Goal: Task Accomplishment & Management: Manage account settings

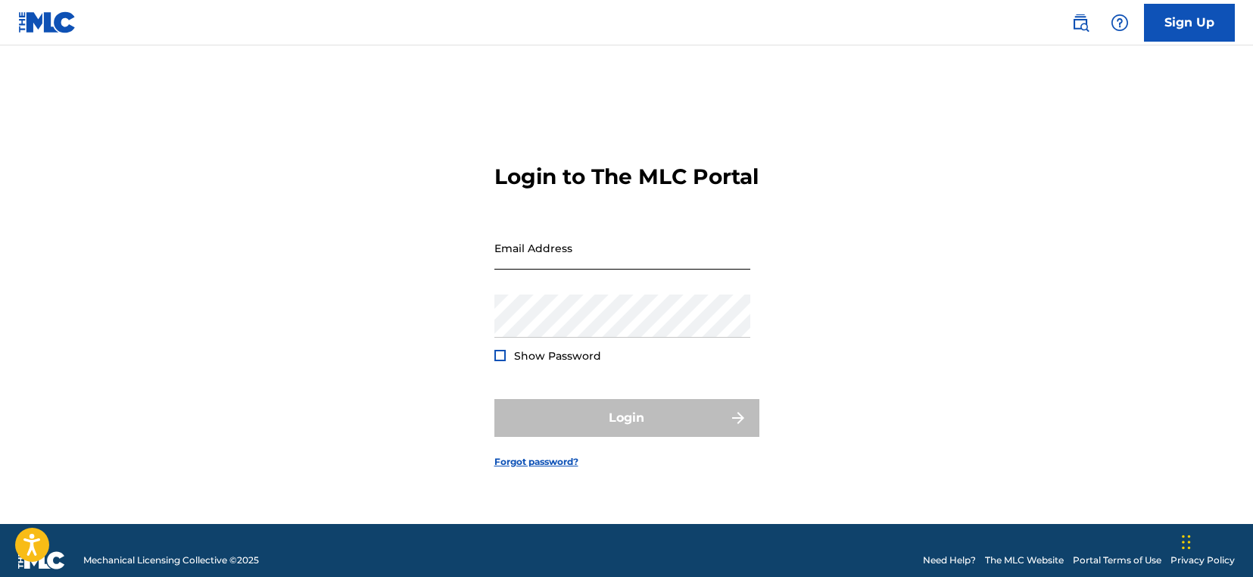
click at [546, 269] on input "Email Address" at bounding box center [622, 247] width 256 height 43
paste input "LCCC"
click at [573, 263] on input "LCCC" at bounding box center [622, 247] width 256 height 43
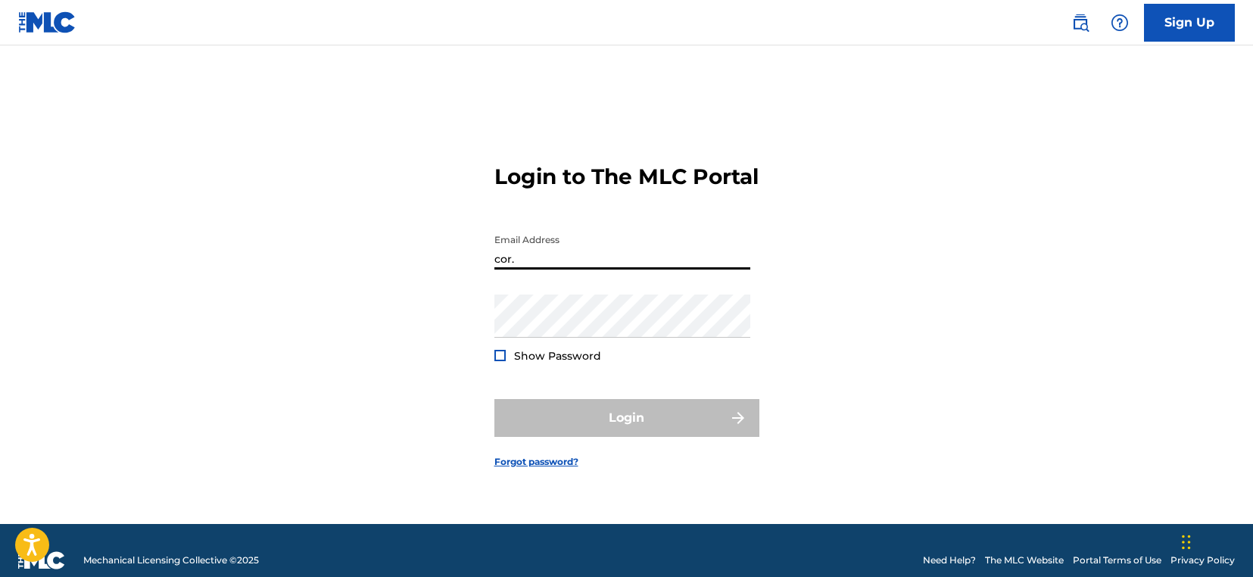
click at [1251, 286] on main "Login to The MLC Portal Email Address cor. Password Show Password Login Forgot …" at bounding box center [626, 284] width 1253 height 478
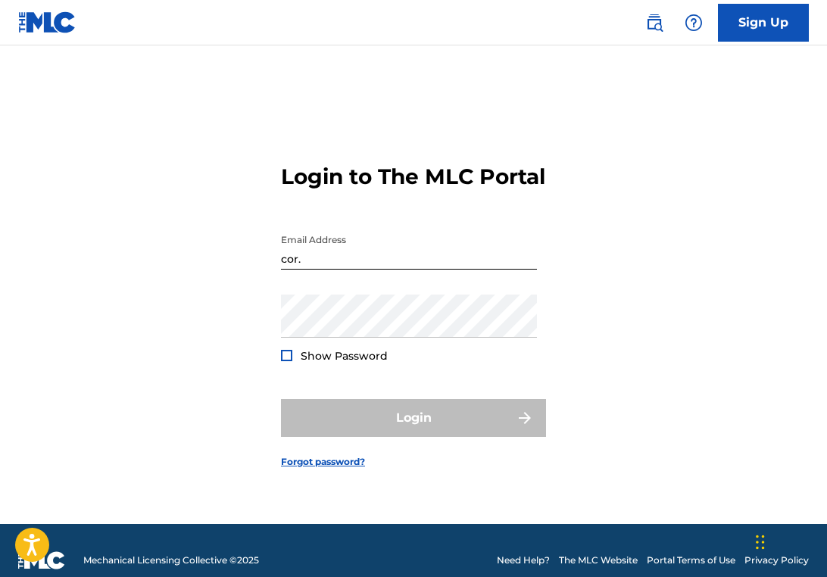
click at [328, 266] on input "cor." at bounding box center [409, 247] width 256 height 43
type input "[EMAIL_ADDRESS][DOMAIN_NAME]"
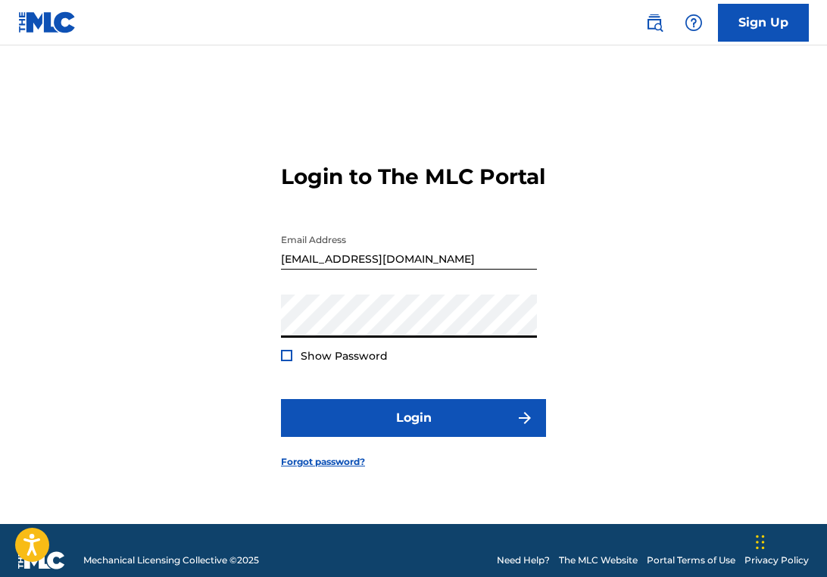
click at [335, 363] on span "Show Password" at bounding box center [343, 356] width 87 height 14
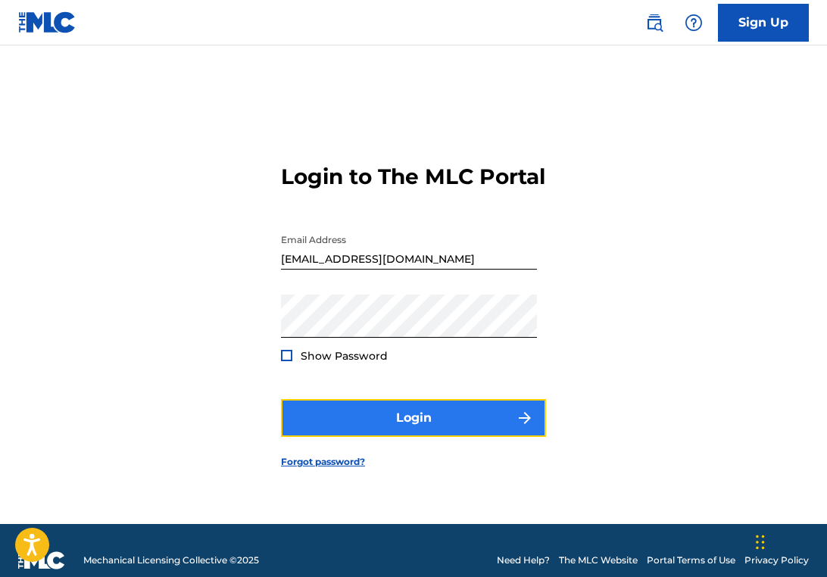
click at [366, 437] on button "Login" at bounding box center [413, 418] width 265 height 38
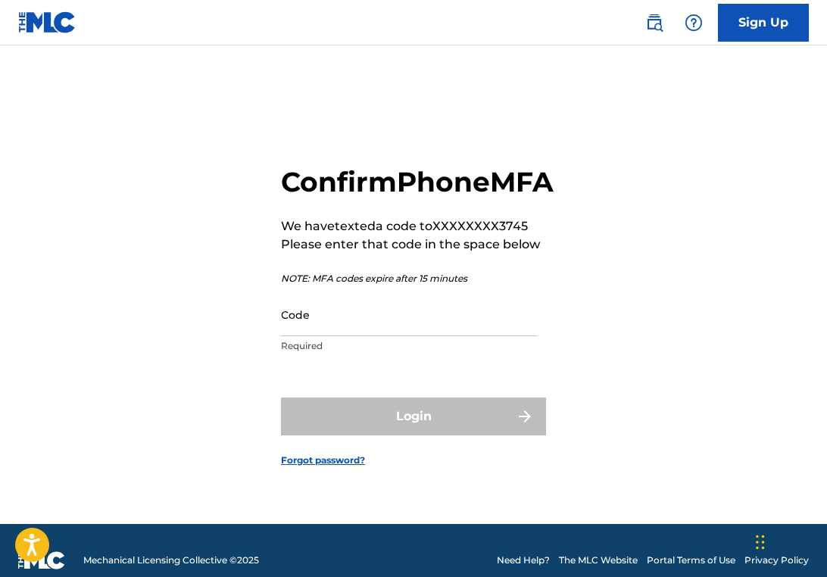
click at [173, 342] on div "Confirm Phone MFA We have texted a code to XXXXXXXX3745 Please enter that code …" at bounding box center [413, 303] width 827 height 441
